Goal: Task Accomplishment & Management: Complete application form

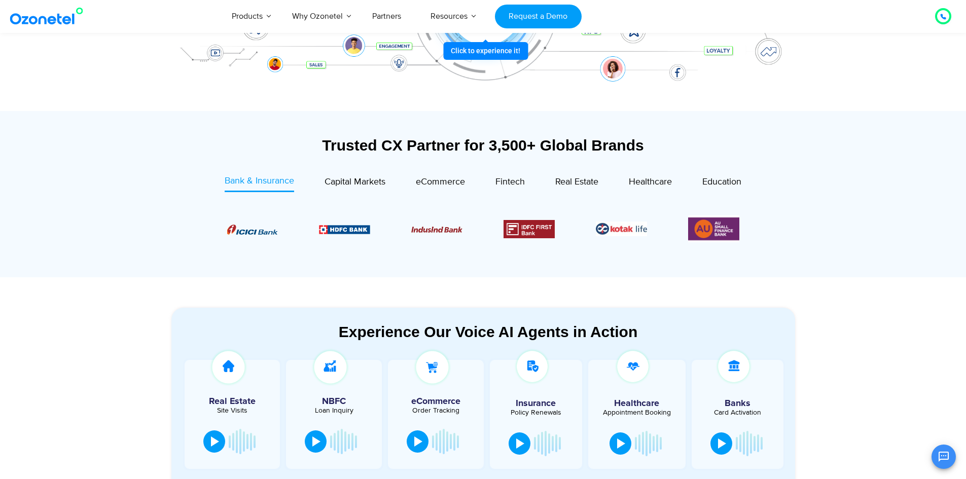
scroll to position [304, 0]
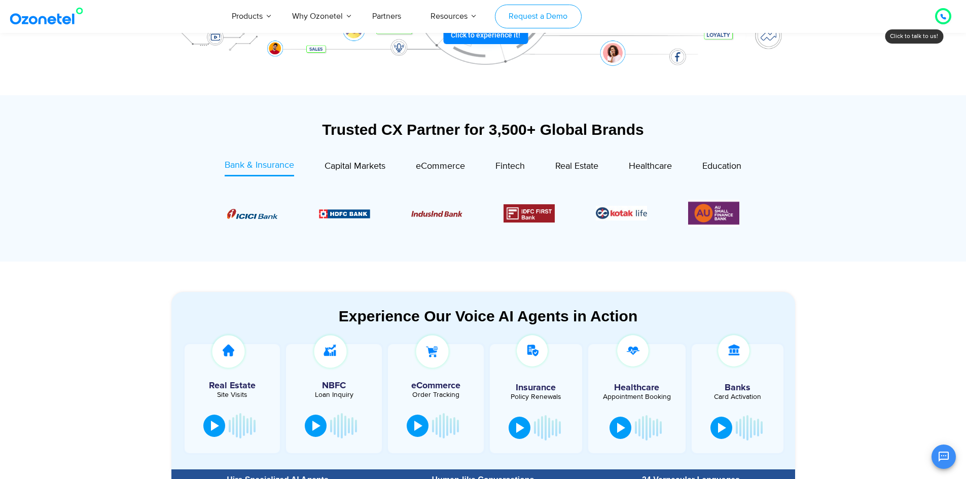
click at [553, 13] on link "Request a Demo" at bounding box center [538, 17] width 87 height 24
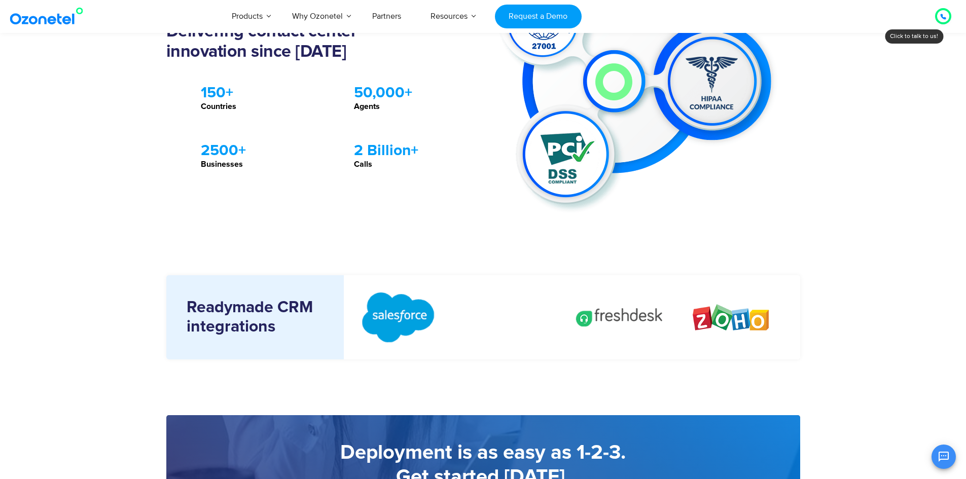
scroll to position [710, 0]
